Goal: Task Accomplishment & Management: Manage account settings

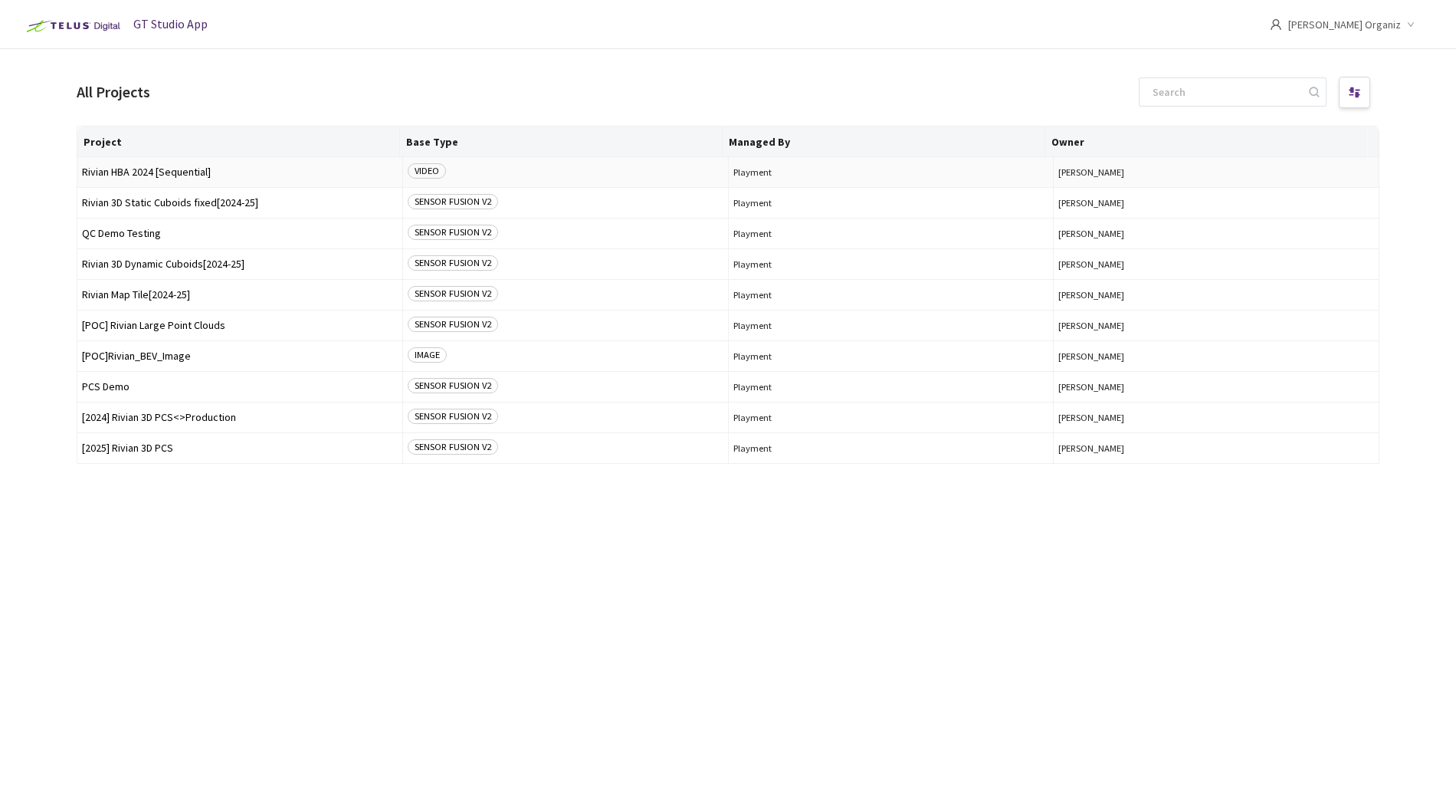
click at [199, 181] on td "Rivian HBA 2024 [Sequential]" at bounding box center [240, 172] width 325 height 30
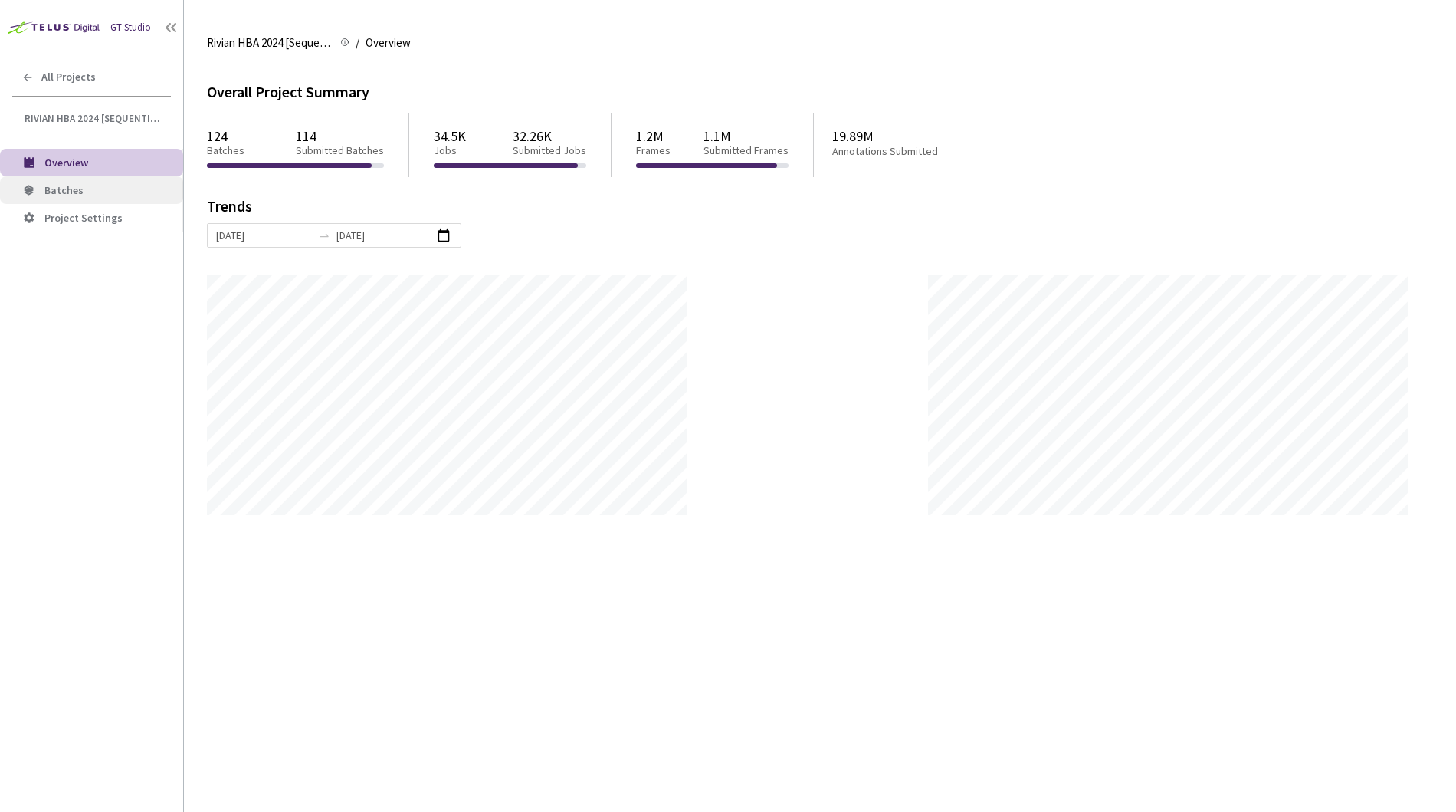
scroll to position [812, 1456]
click at [69, 190] on span "Batches" at bounding box center [64, 190] width 39 height 14
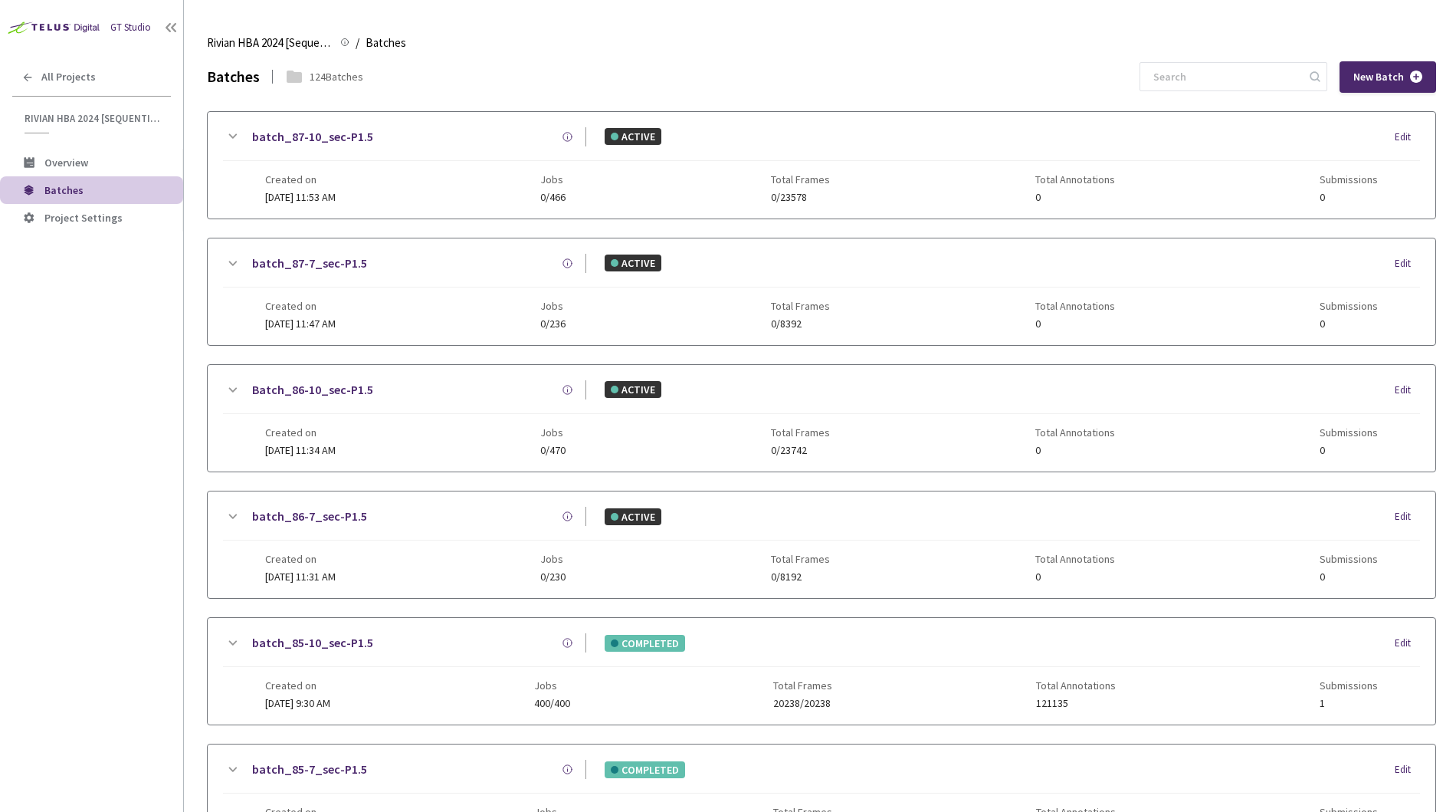
click at [27, 164] on icon at bounding box center [29, 162] width 11 height 10
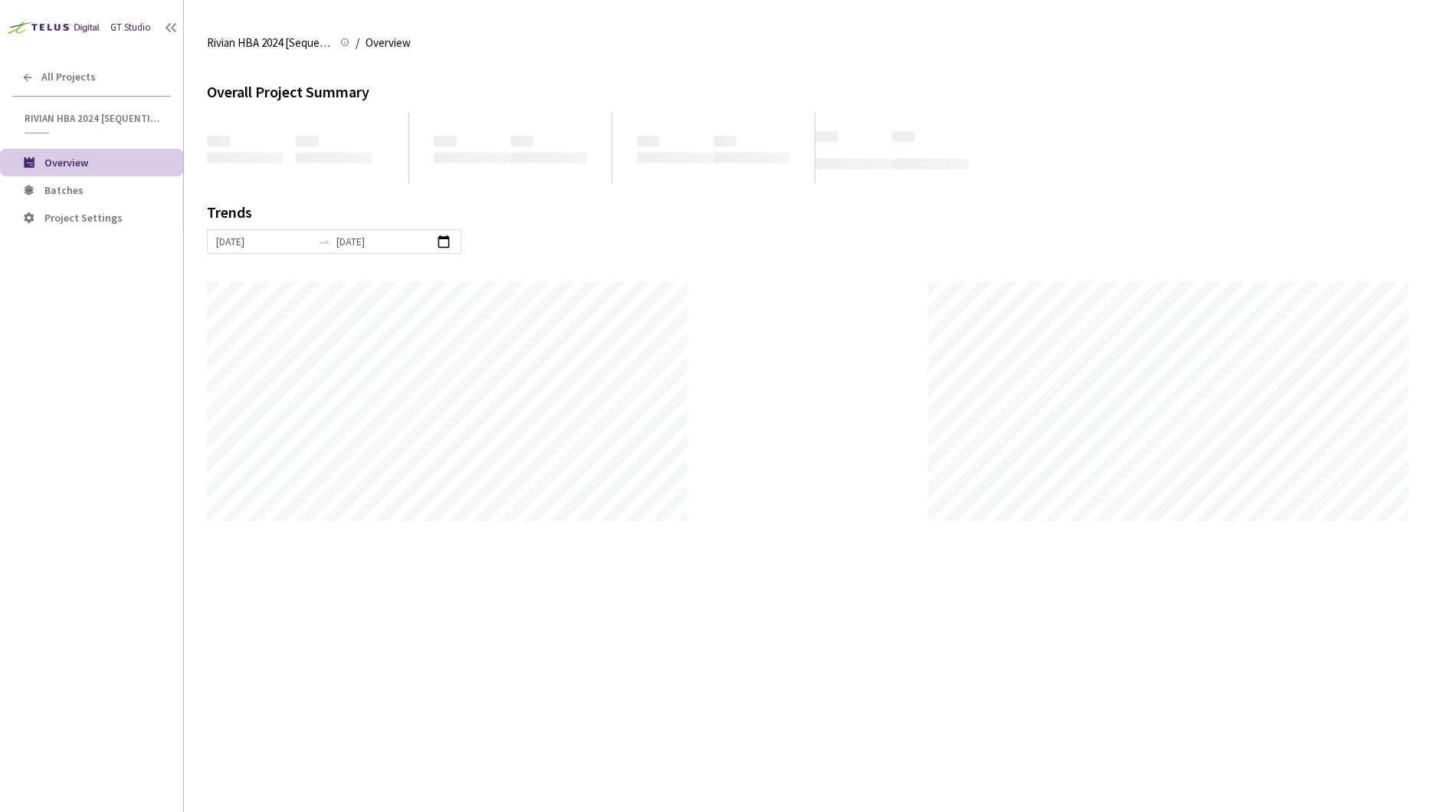
scroll to position [812, 1456]
click at [79, 336] on div "GT Studio All Projects Rivian HBA 2024 [Sequential] Rivian HBA 2024 [Sequential…" at bounding box center [91, 381] width 183 height 763
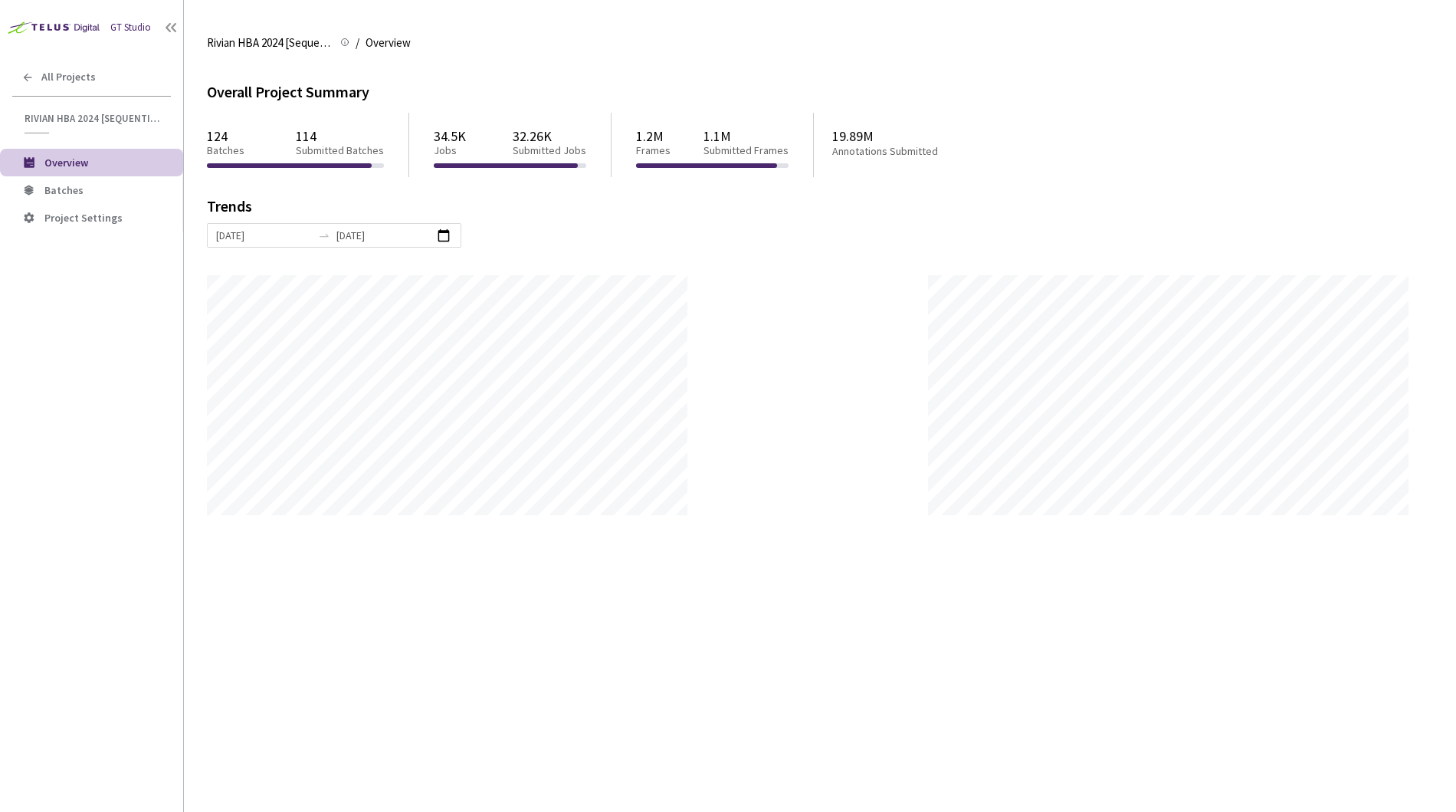
click at [741, 315] on div at bounding box center [808, 395] width 1202 height 240
click at [106, 188] on span "Batches" at bounding box center [107, 190] width 127 height 13
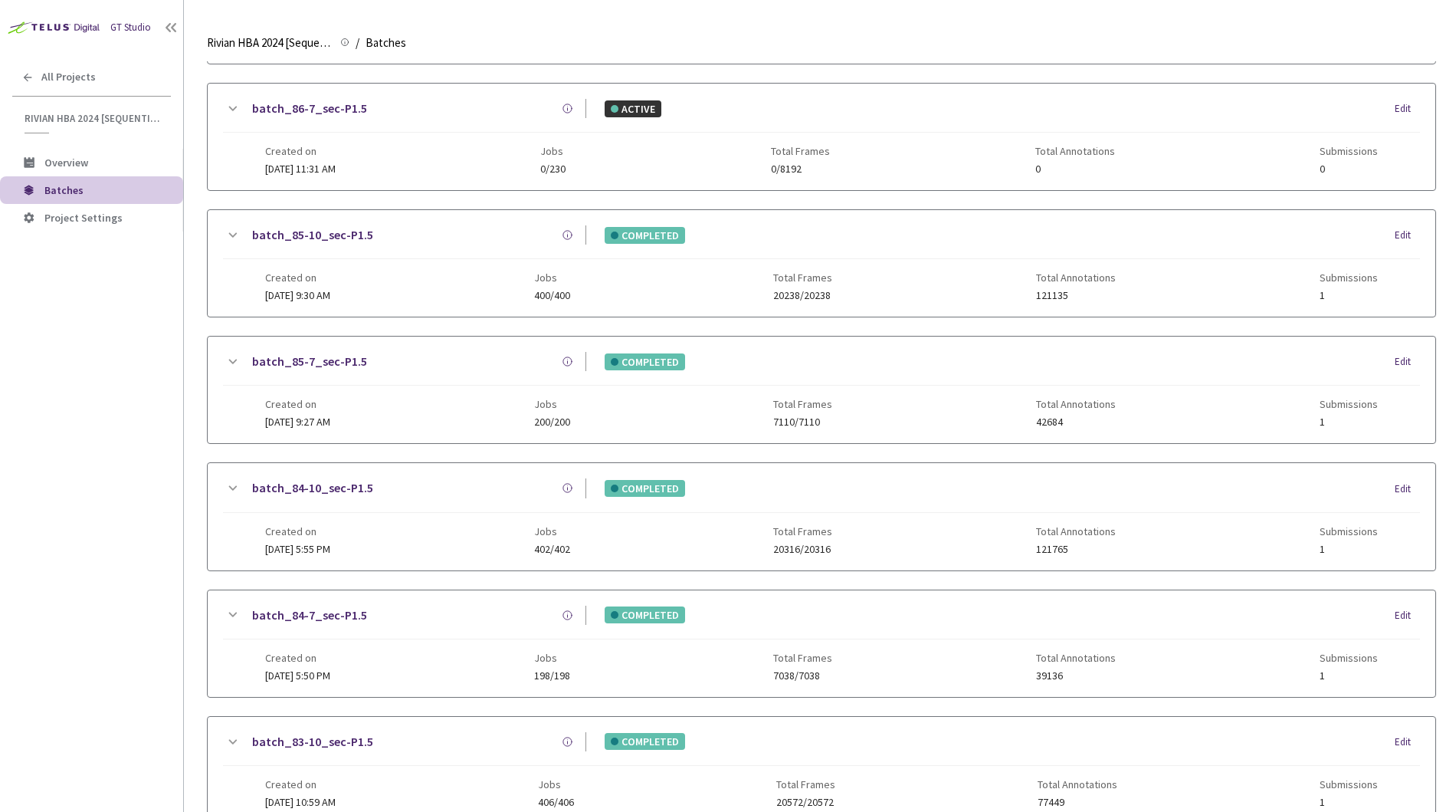
scroll to position [412, 0]
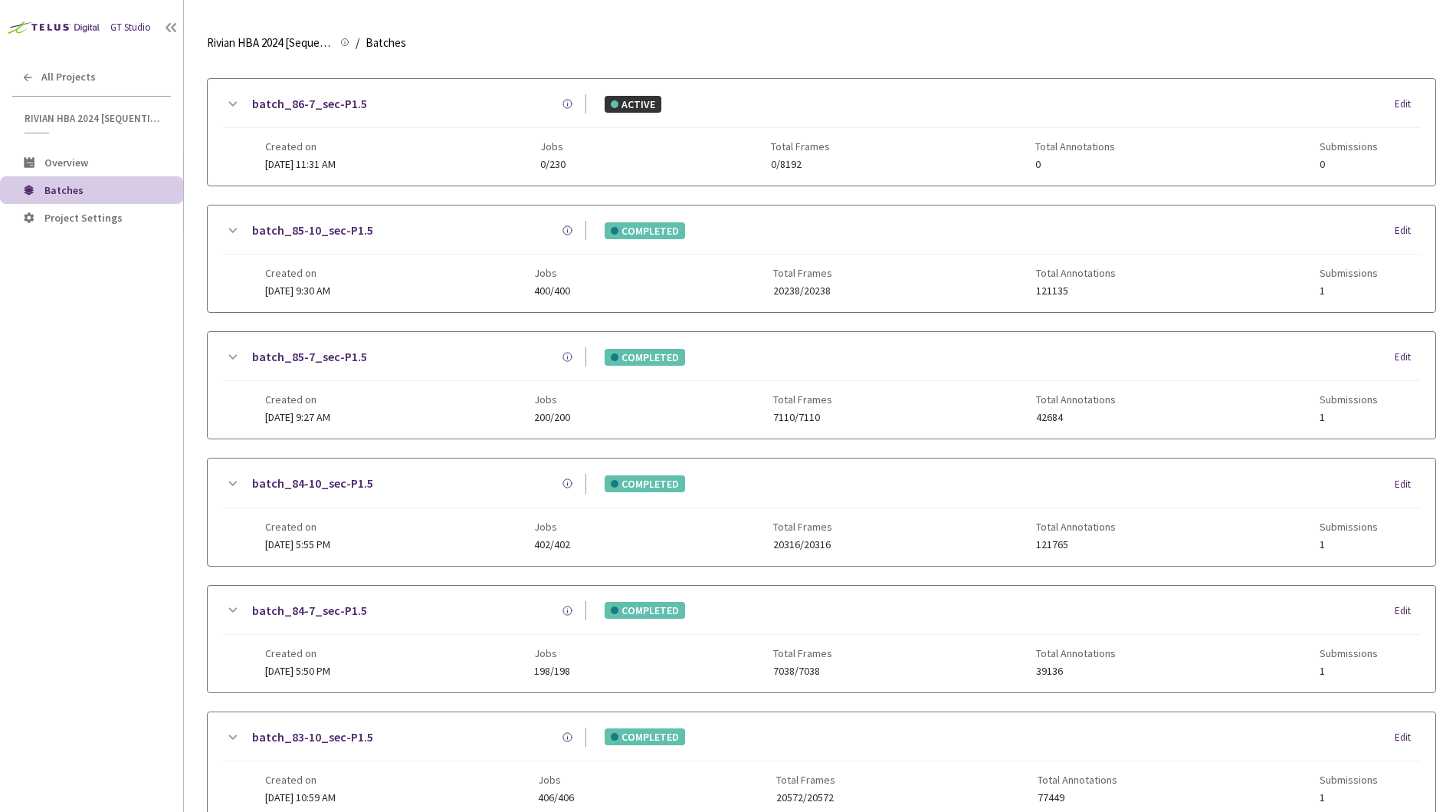
click at [337, 603] on link "batch_84-7_sec-P1.5" at bounding box center [310, 609] width 115 height 19
click at [238, 357] on icon at bounding box center [232, 359] width 19 height 19
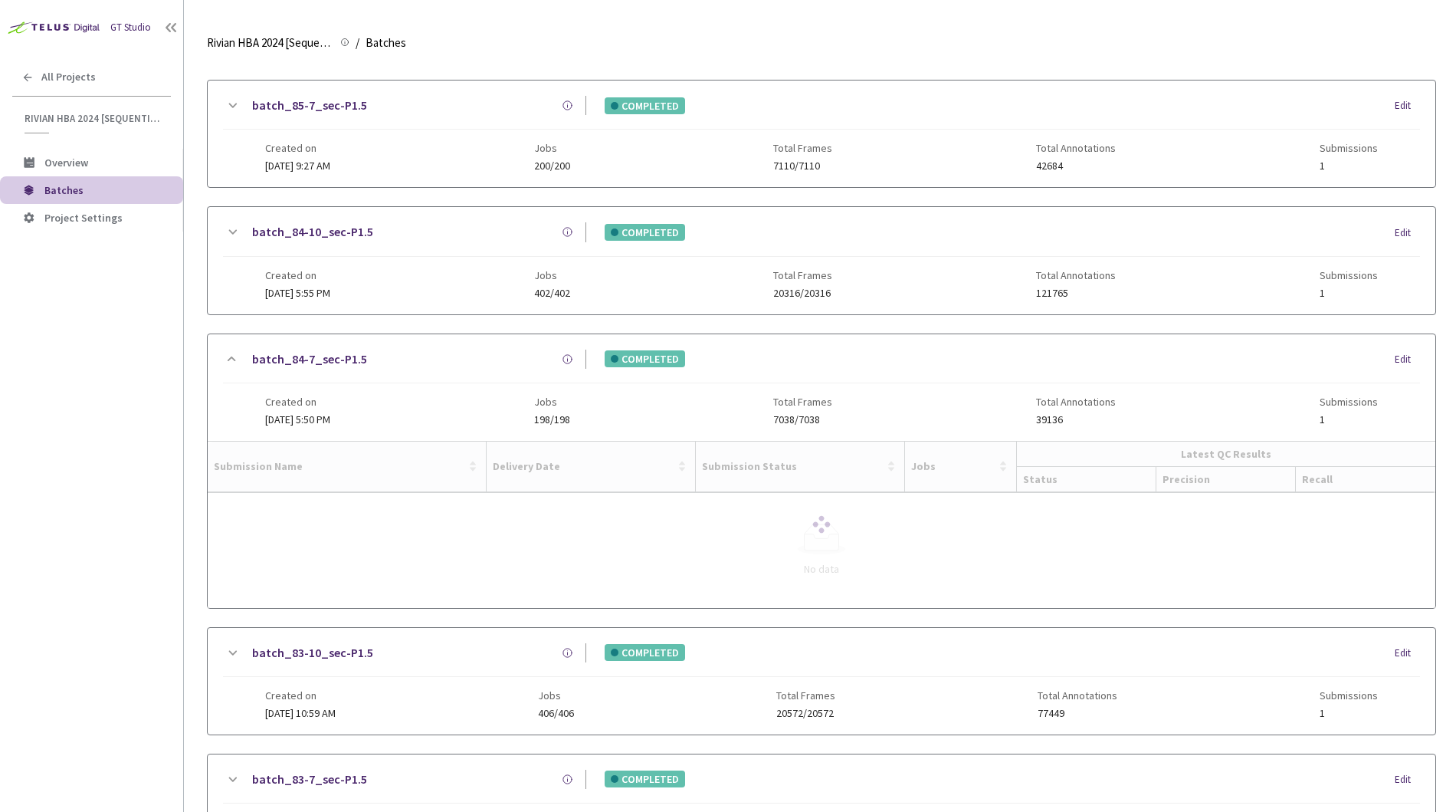
click at [233, 228] on icon at bounding box center [232, 232] width 19 height 19
